Goal: Information Seeking & Learning: Learn about a topic

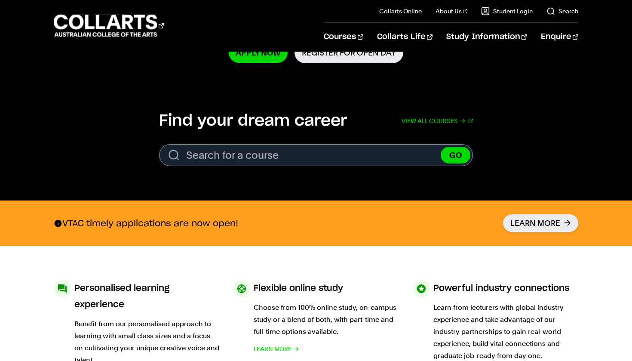
scroll to position [227, 0]
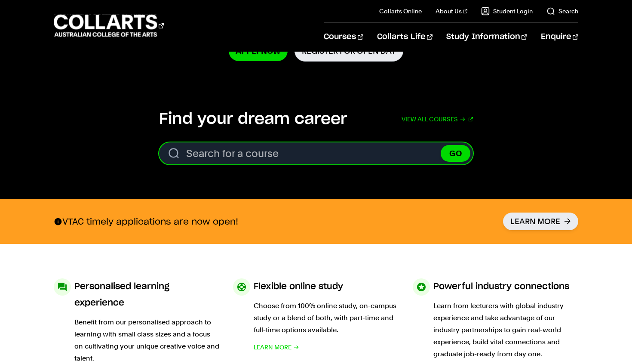
click at [350, 159] on input "Search for a course" at bounding box center [316, 153] width 314 height 22
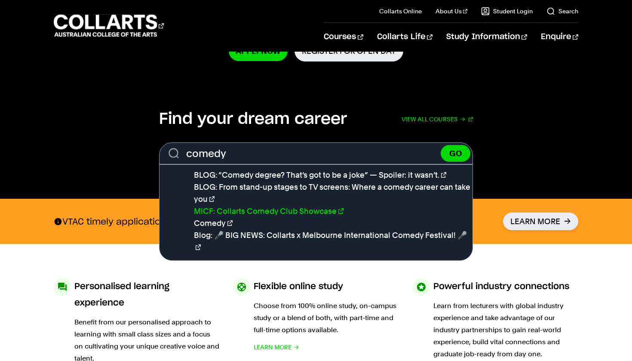
click at [299, 213] on link "MICF: Collarts Comedy Club Showcase" at bounding box center [269, 210] width 150 height 9
type input "MICF: Collarts Comedy Club Showcase"
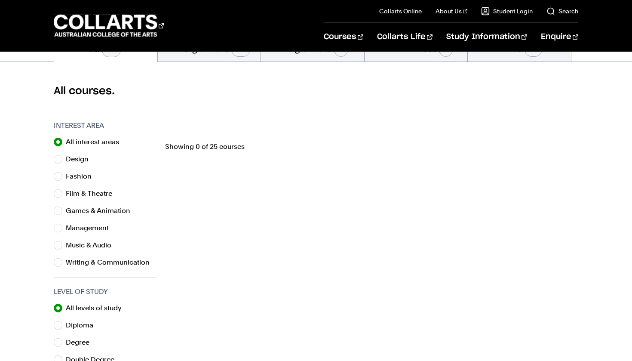
scroll to position [214, 0]
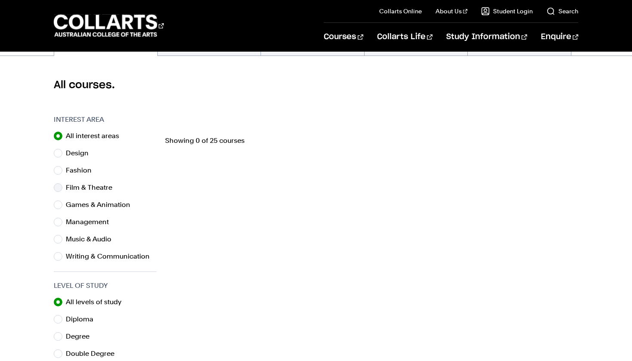
click at [59, 189] on input "Film & Theatre" at bounding box center [58, 187] width 9 height 9
radio input "true"
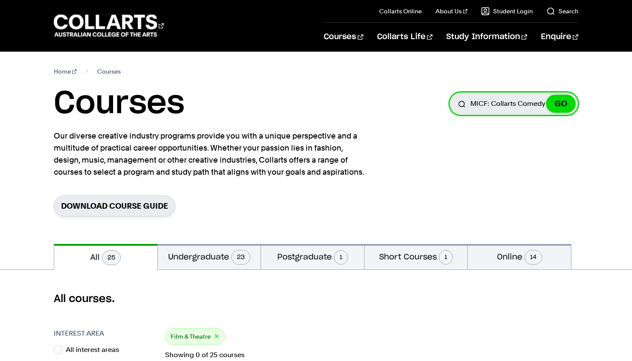
click at [501, 104] on input "MICF: Collarts Comedy Club Showcase" at bounding box center [513, 103] width 129 height 23
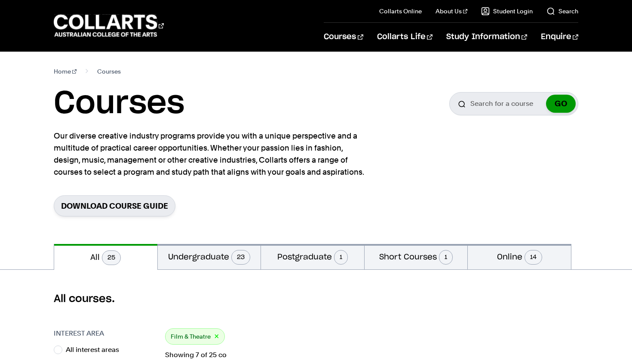
click at [558, 105] on button "GO" at bounding box center [561, 104] width 30 height 18
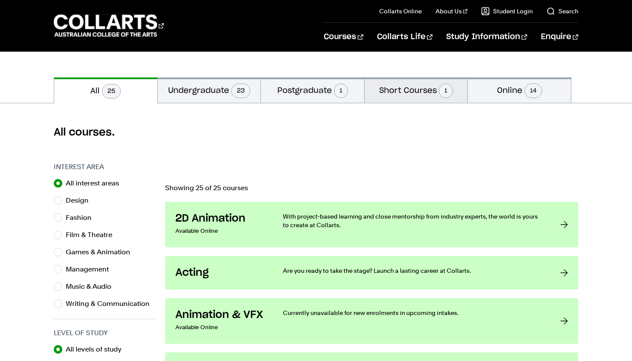
scroll to position [181, 0]
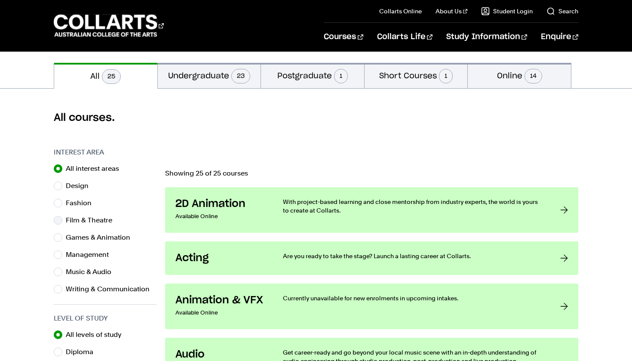
click at [57, 222] on input "Film & Theatre" at bounding box center [58, 220] width 9 height 9
radio input "true"
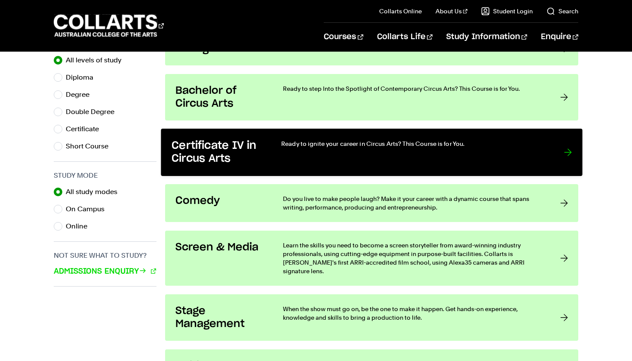
scroll to position [457, 0]
